Goal: Information Seeking & Learning: Learn about a topic

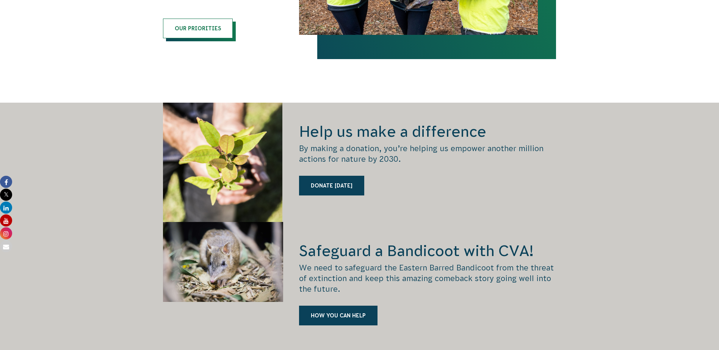
scroll to position [810, 0]
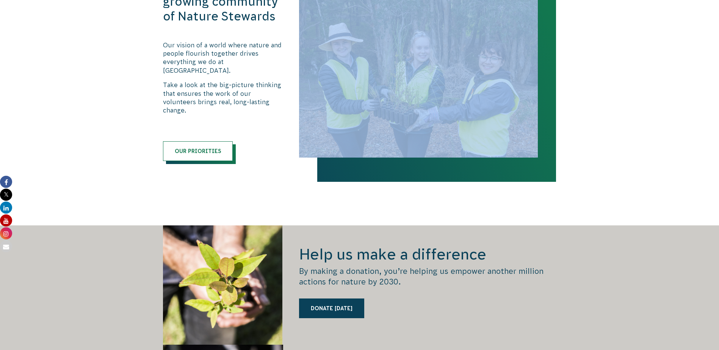
drag, startPoint x: 718, startPoint y: 137, endPoint x: 724, endPoint y: 161, distance: 24.3
drag, startPoint x: 724, startPoint y: 161, endPoint x: 690, endPoint y: 152, distance: 35.7
click at [679, 164] on section "Empowering a growing community of Nature Stewards Our vision of a world where n…" at bounding box center [359, 79] width 719 height 291
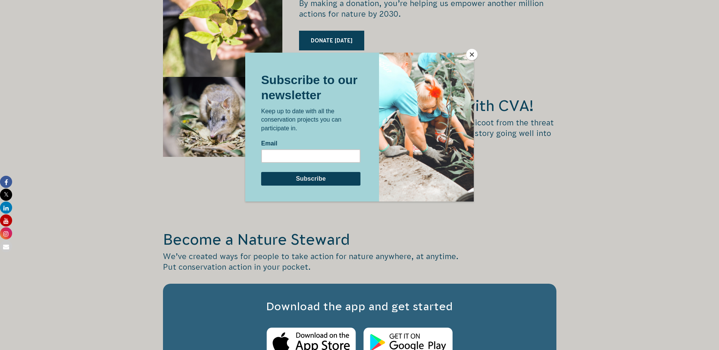
scroll to position [1072, 0]
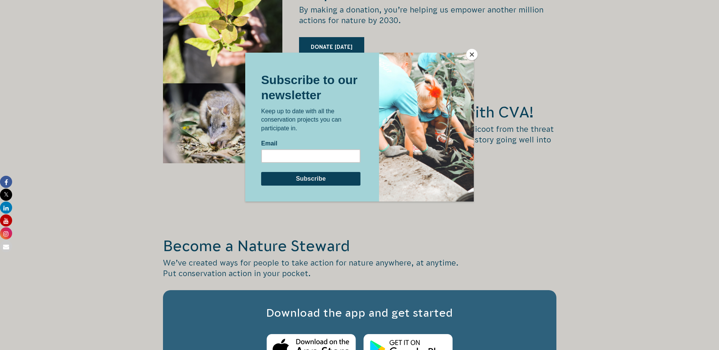
click at [467, 47] on div at bounding box center [359, 175] width 719 height 350
click at [468, 53] on button "Close" at bounding box center [471, 54] width 11 height 11
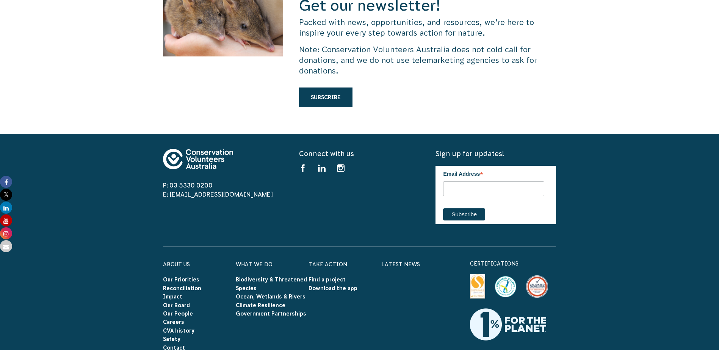
scroll to position [2254, 0]
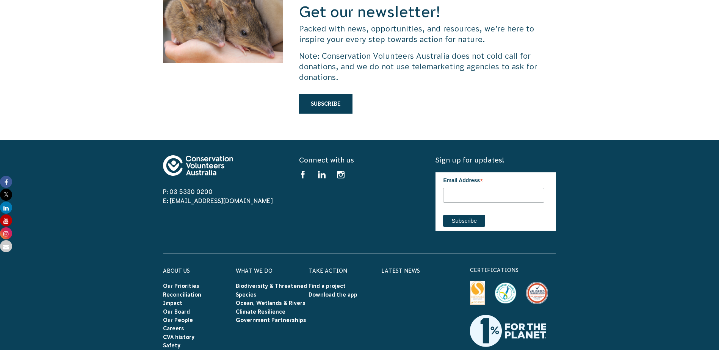
click at [175, 350] on link "Contact" at bounding box center [174, 354] width 22 height 6
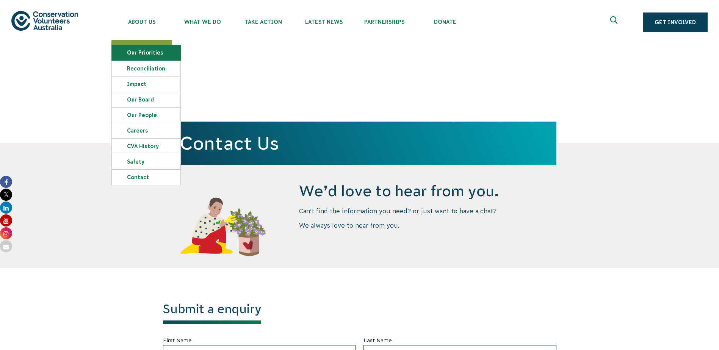
click at [146, 55] on link "Our Priorities" at bounding box center [146, 52] width 69 height 15
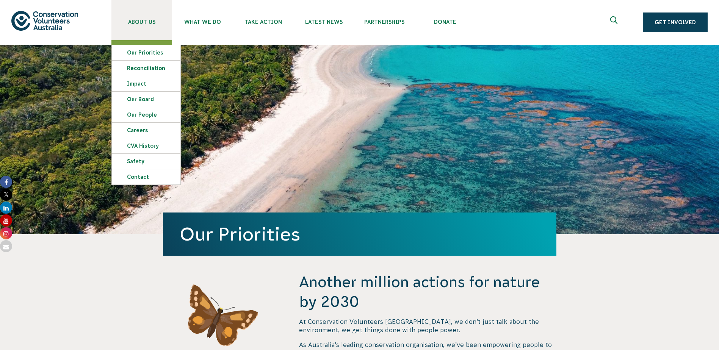
click at [134, 21] on span "About Us" at bounding box center [141, 22] width 61 height 6
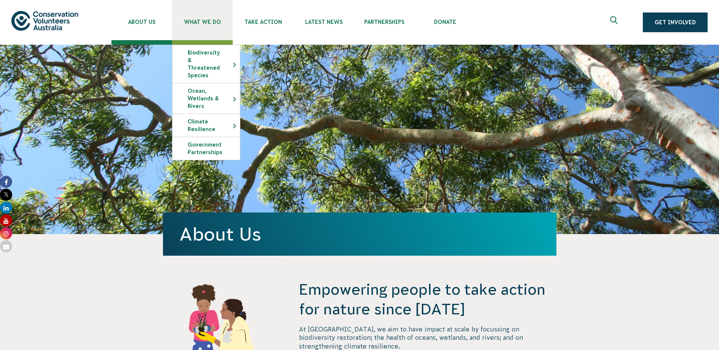
click at [199, 19] on span "What We Do" at bounding box center [202, 22] width 61 height 6
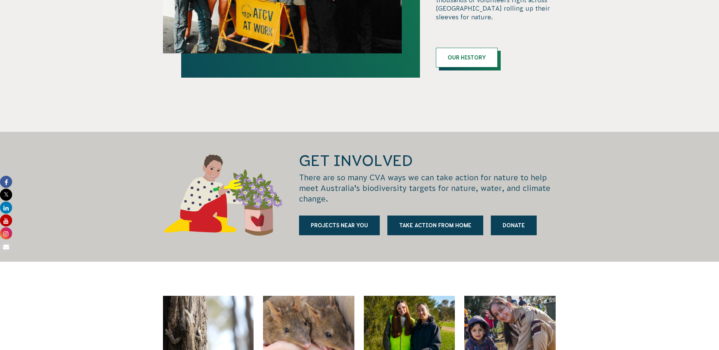
scroll to position [889, 0]
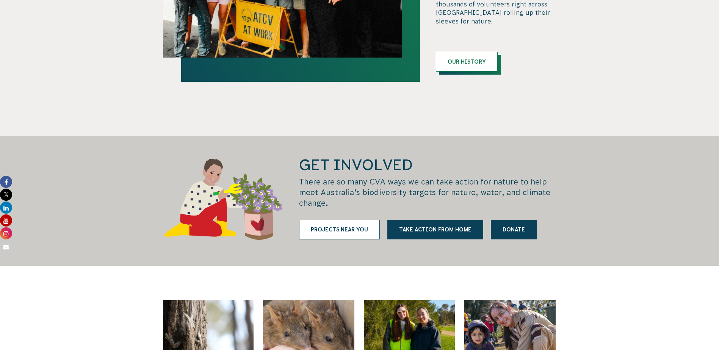
click at [355, 220] on link "Projects near you" at bounding box center [339, 230] width 81 height 20
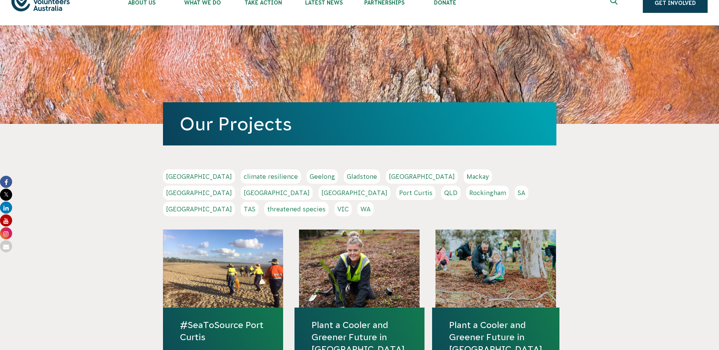
scroll to position [35, 0]
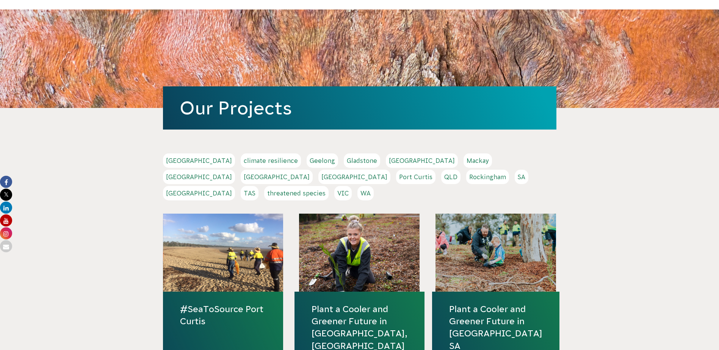
click at [235, 170] on link "[GEOGRAPHIC_DATA]" at bounding box center [199, 177] width 72 height 14
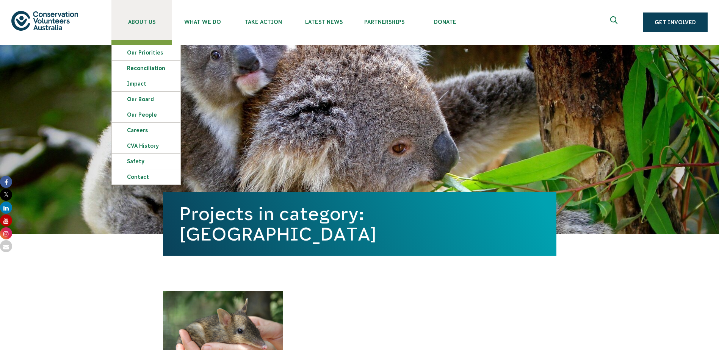
click at [144, 20] on span "About Us" at bounding box center [141, 22] width 61 height 6
